Goal: Task Accomplishment & Management: Use online tool/utility

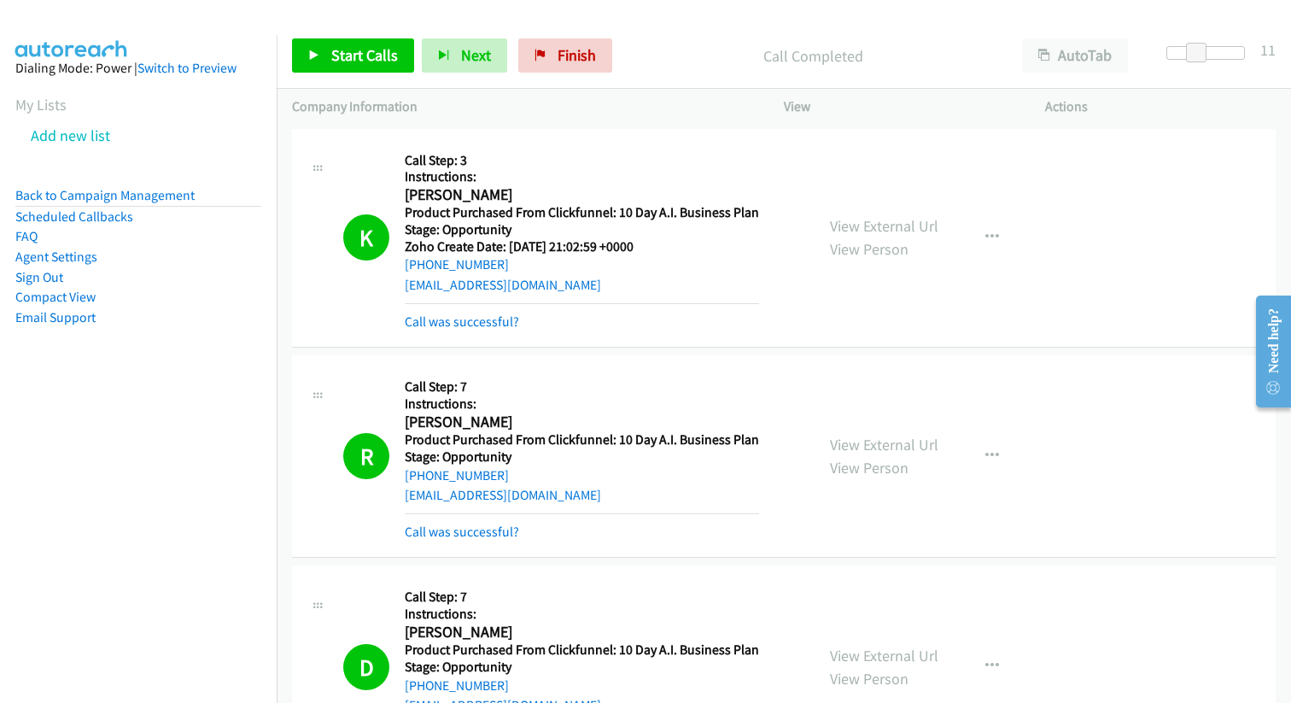
scroll to position [4398, 0]
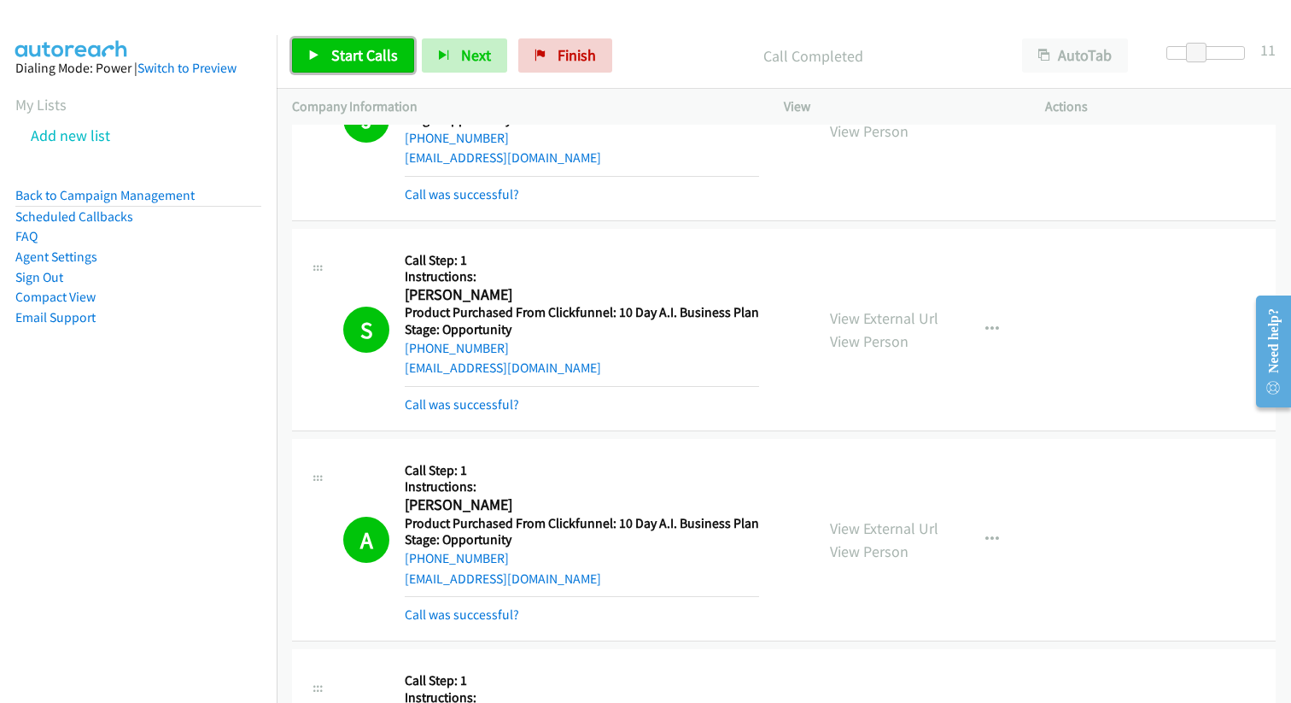
click at [360, 61] on span "Start Calls" at bounding box center [364, 55] width 67 height 20
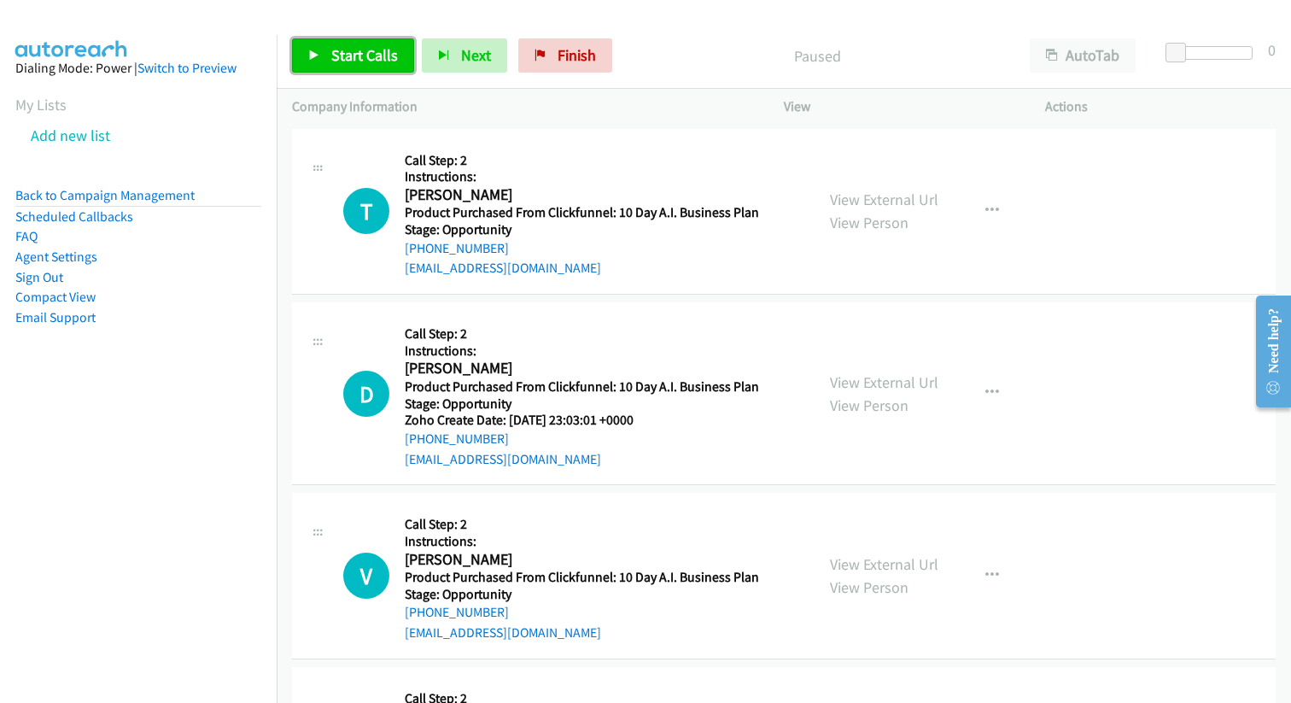
click at [354, 61] on span "Start Calls" at bounding box center [364, 55] width 67 height 20
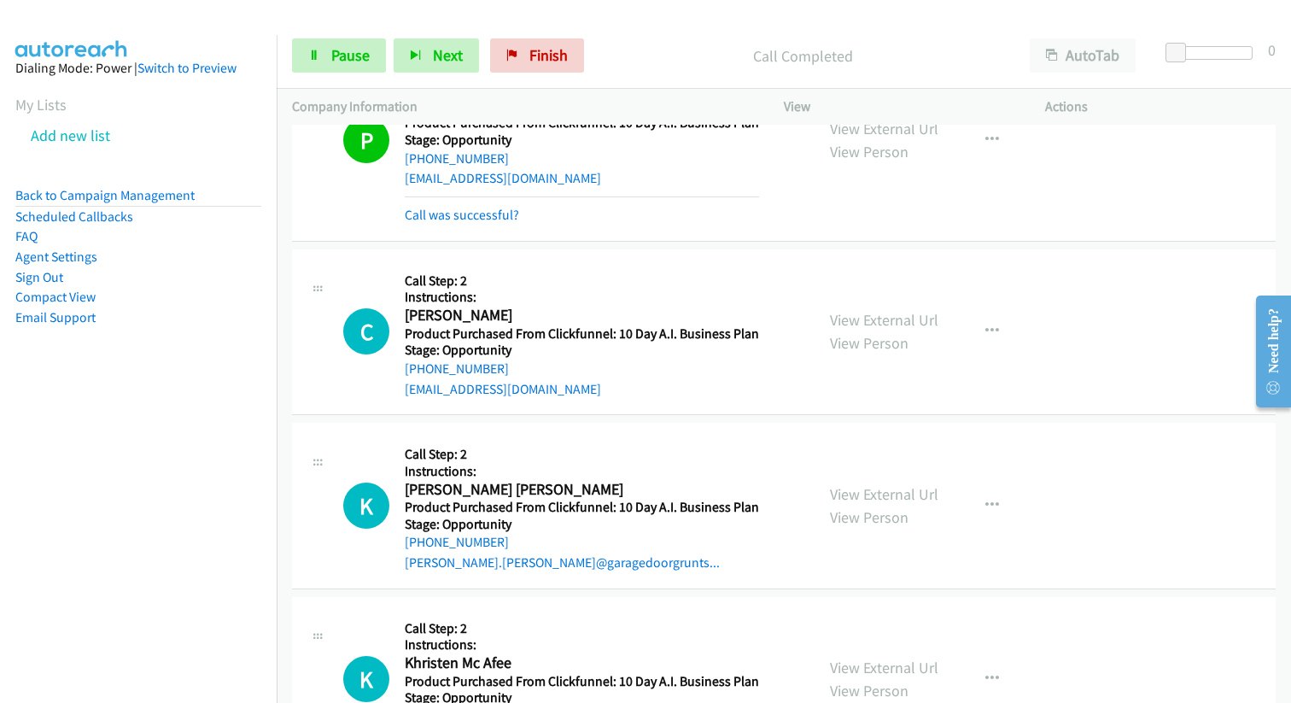
scroll to position [741, 0]
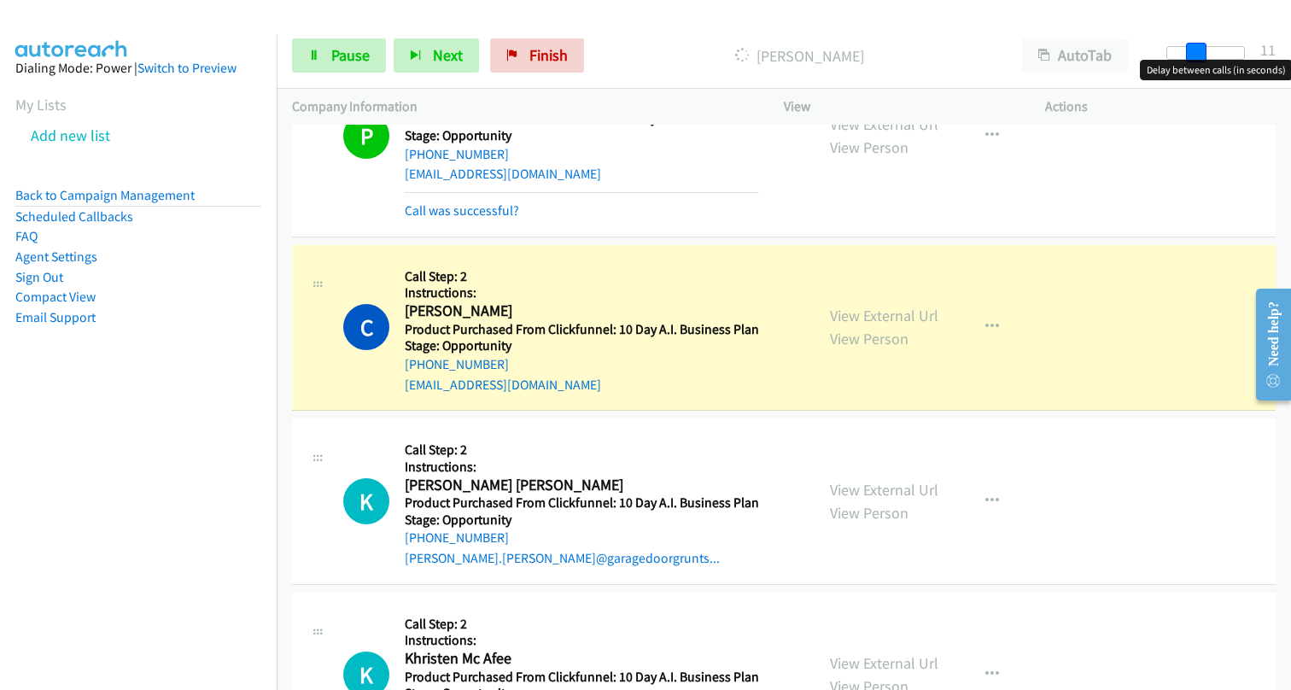
drag, startPoint x: 1173, startPoint y: 54, endPoint x: 1199, endPoint y: 56, distance: 25.7
click at [1200, 56] on span at bounding box center [1196, 53] width 20 height 20
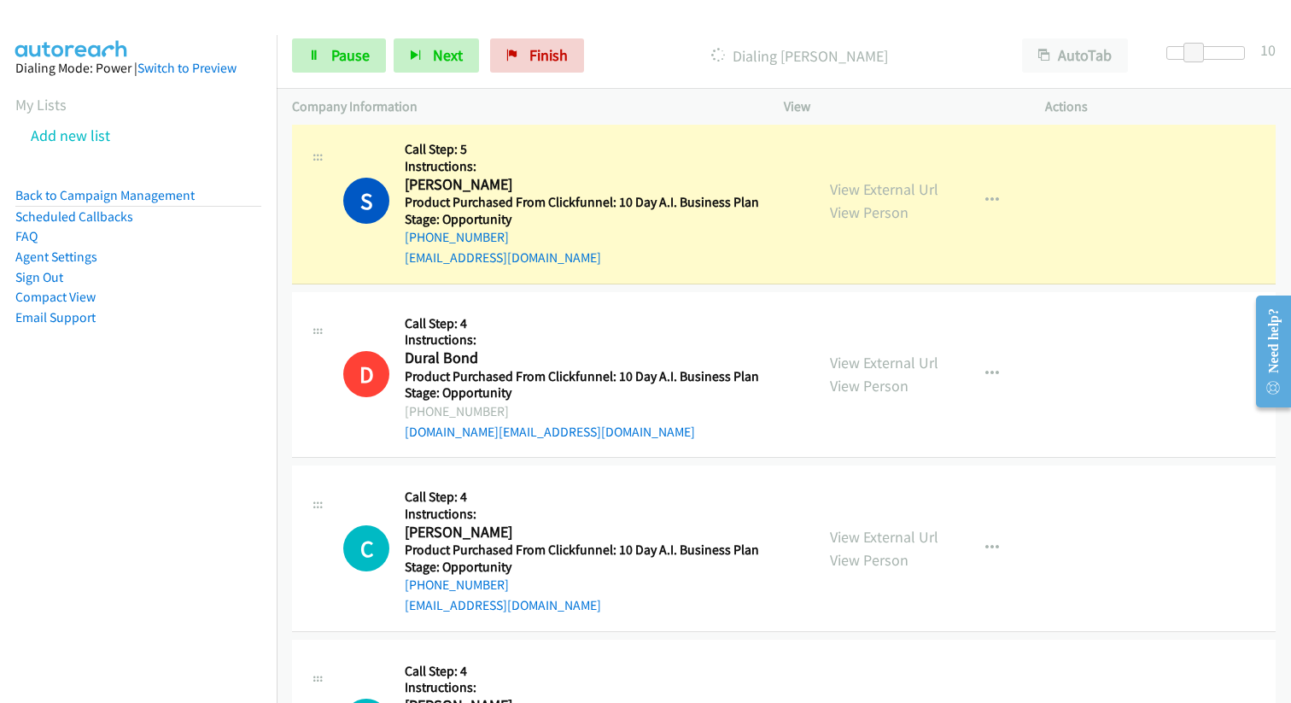
scroll to position [1728, 0]
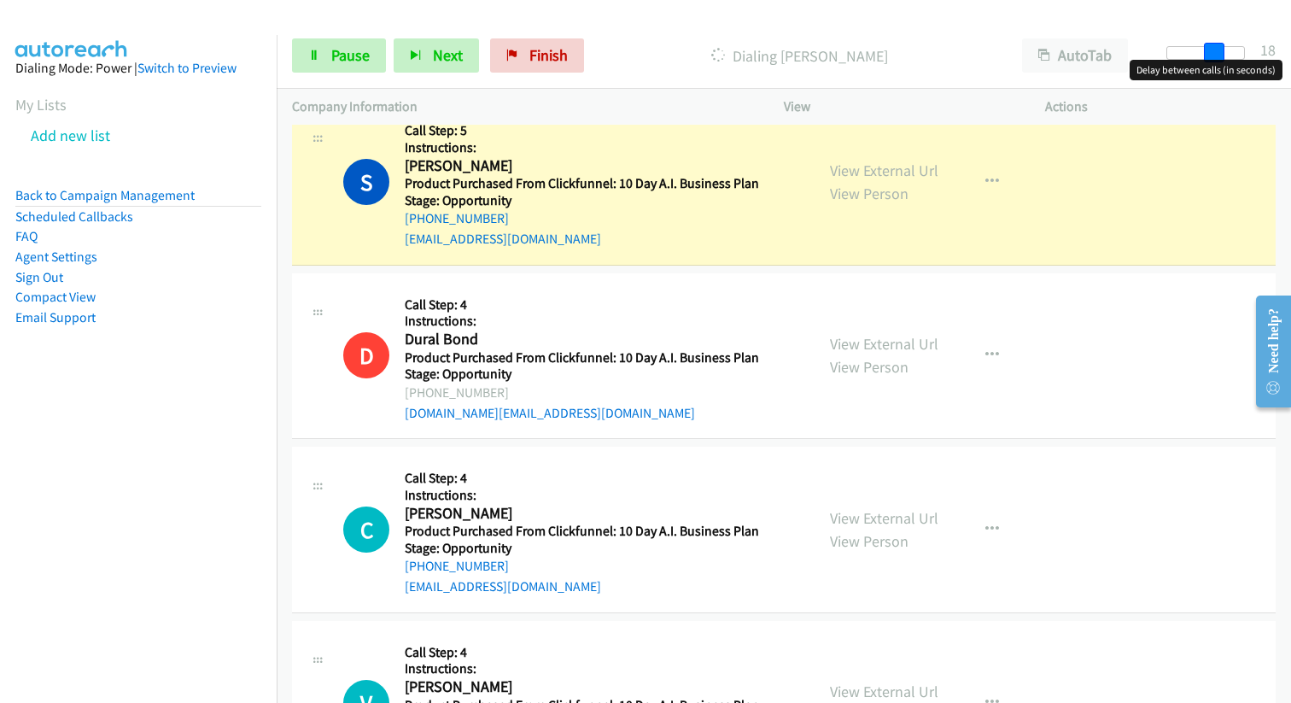
drag, startPoint x: 1190, startPoint y: 50, endPoint x: 1211, endPoint y: 54, distance: 20.8
click at [1213, 54] on span at bounding box center [1214, 53] width 20 height 20
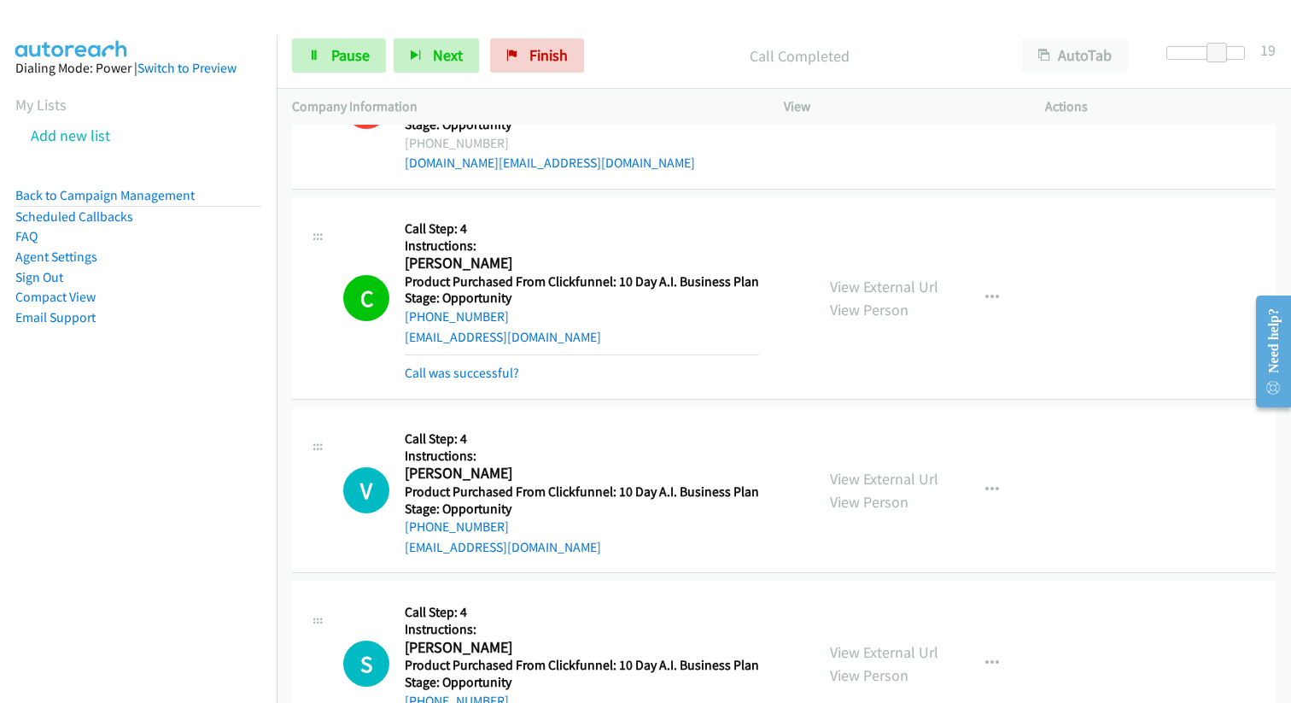
scroll to position [2214, 0]
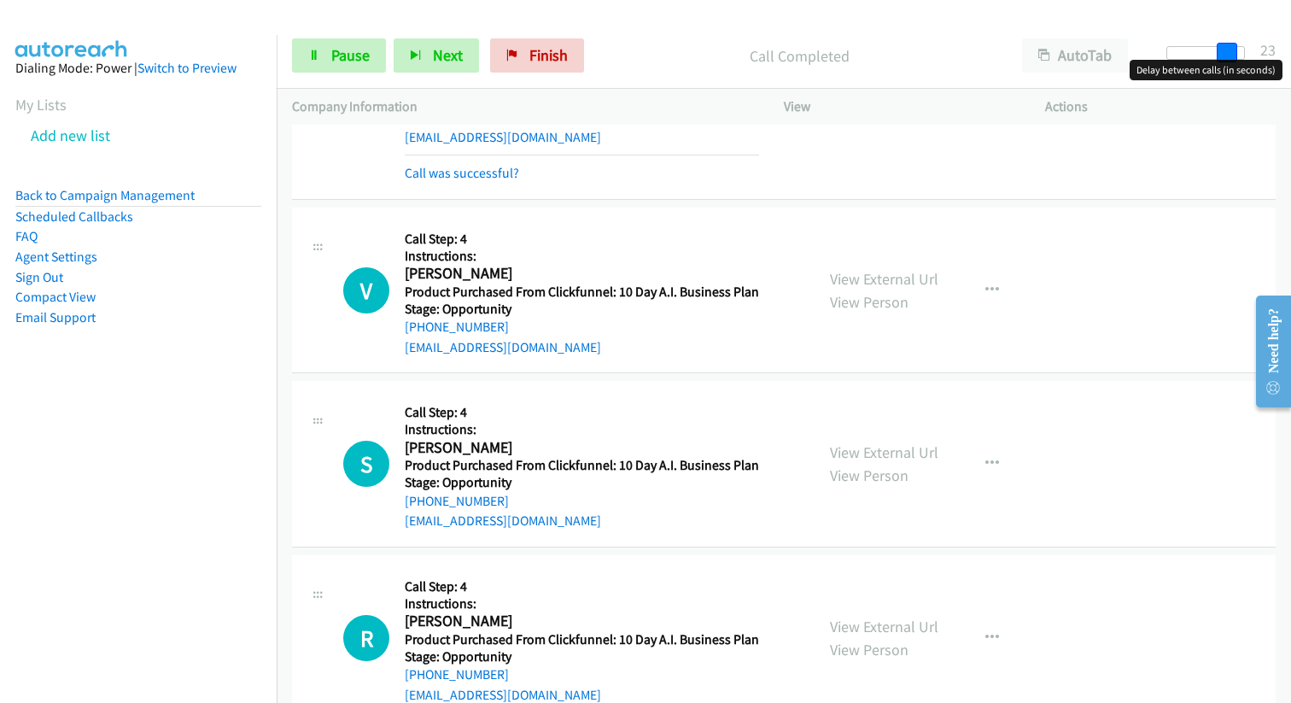
drag, startPoint x: 1214, startPoint y: 49, endPoint x: 1224, endPoint y: 50, distance: 10.3
click at [1224, 50] on span at bounding box center [1227, 53] width 20 height 20
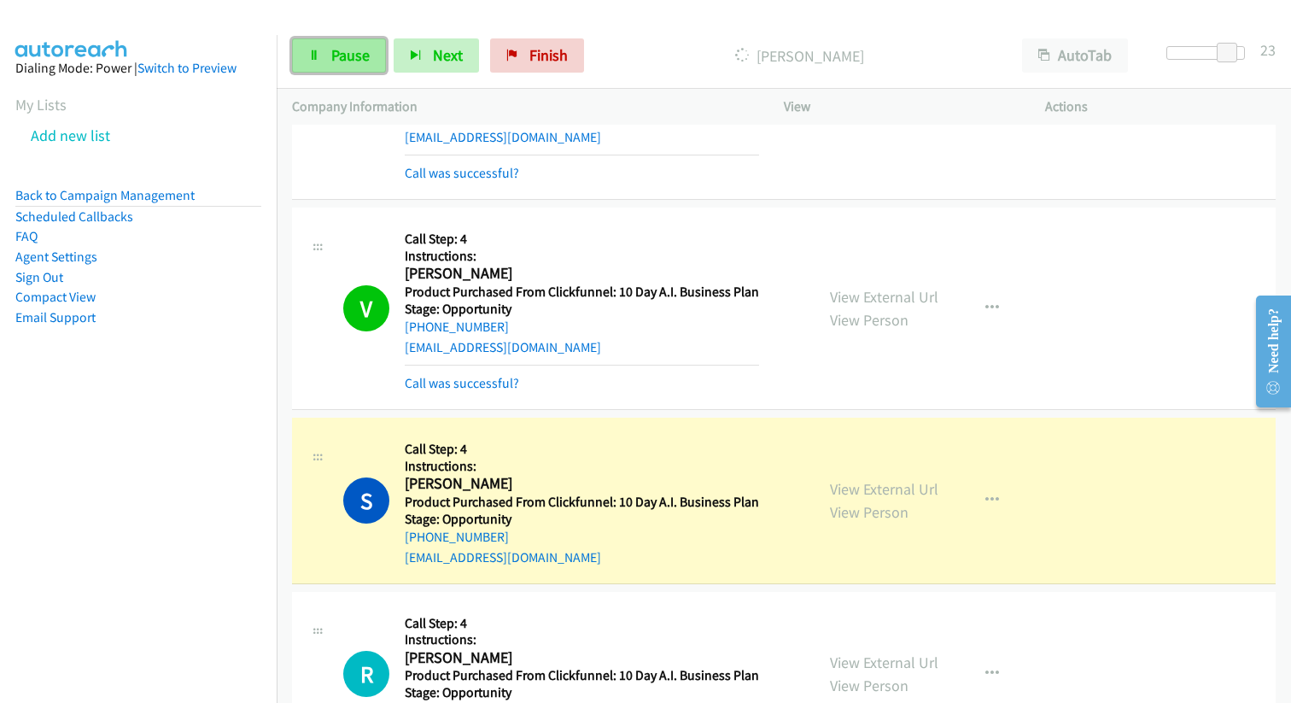
click at [333, 60] on span "Pause" at bounding box center [350, 55] width 38 height 20
